Goal: Navigation & Orientation: Find specific page/section

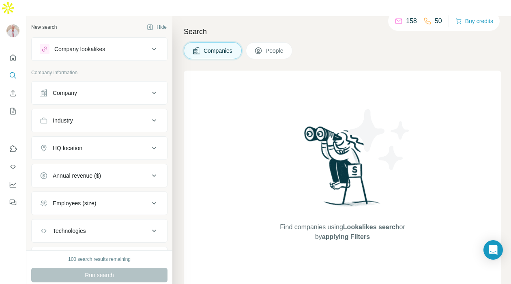
scroll to position [43, 0]
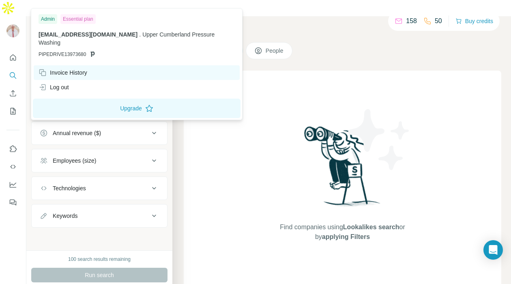
click at [72, 71] on div "Invoice History" at bounding box center [63, 73] width 49 height 8
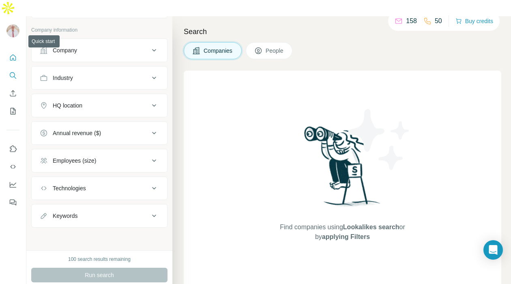
click at [14, 54] on icon "Quick start" at bounding box center [13, 58] width 8 height 8
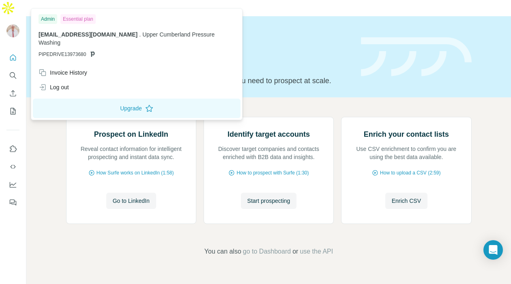
click at [15, 24] on img at bounding box center [12, 30] width 13 height 13
click at [97, 56] on p "PIPEDRIVE13973680" at bounding box center [137, 54] width 196 height 7
click at [21, 45] on div at bounding box center [13, 127] width 26 height 164
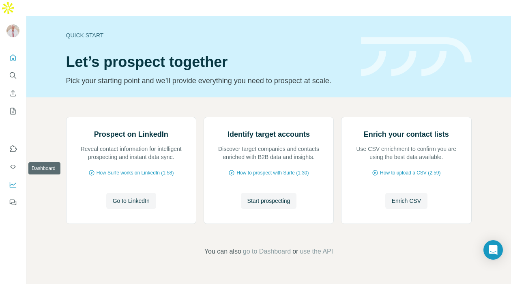
click at [15, 180] on icon "Dashboard" at bounding box center [13, 184] width 8 height 8
